Goal: Information Seeking & Learning: Learn about a topic

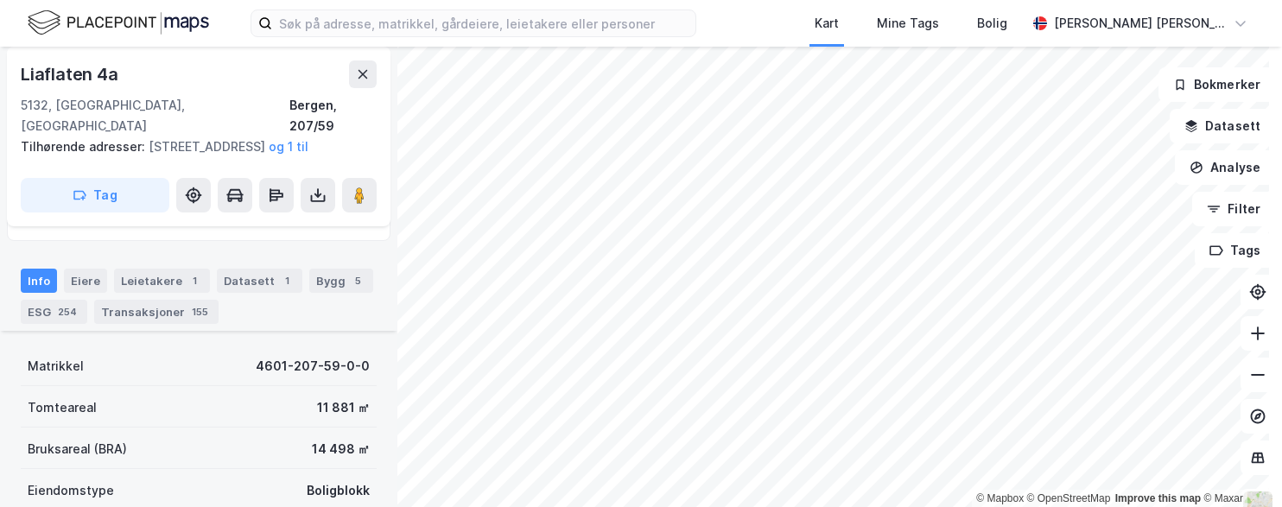
scroll to position [259, 0]
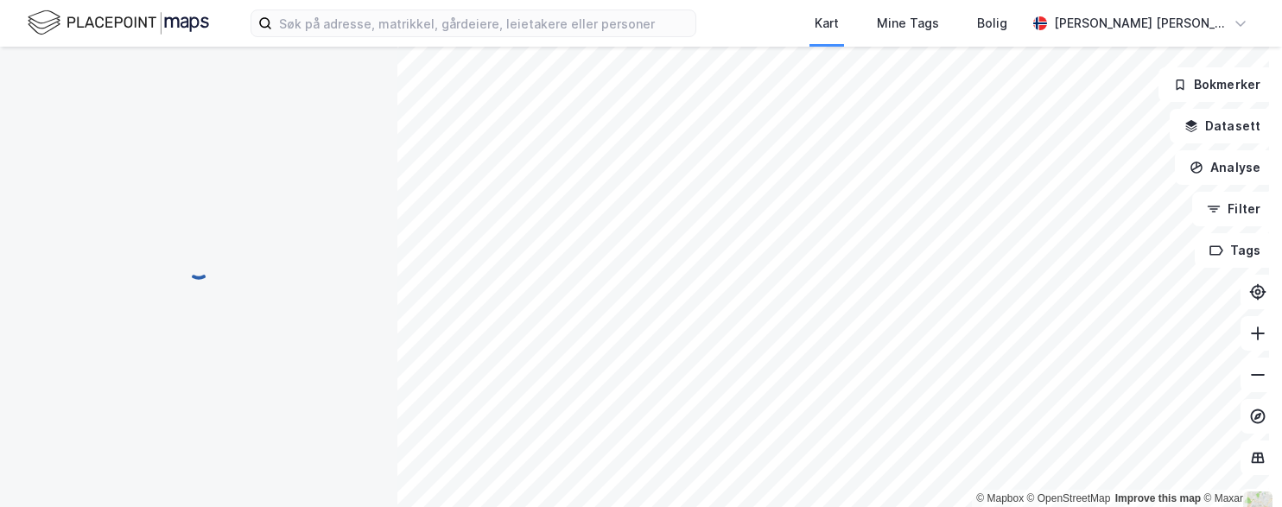
scroll to position [259, 0]
